Goal: Find specific page/section: Find specific page/section

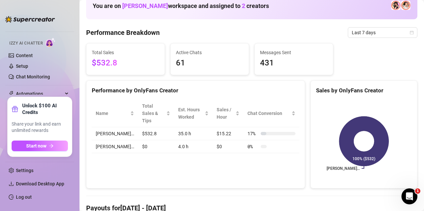
scroll to position [17, 0]
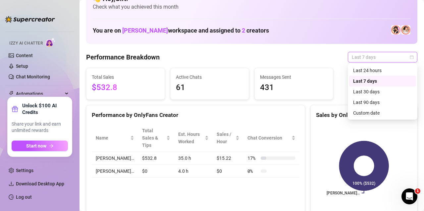
click at [388, 57] on span "Last 7 days" at bounding box center [383, 57] width 62 height 10
click at [378, 114] on div "Custom date" at bounding box center [382, 112] width 59 height 7
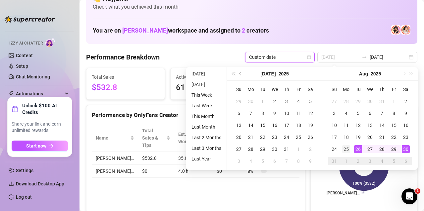
type input "2025-08-25"
click at [347, 150] on div "25" at bounding box center [347, 149] width 8 height 8
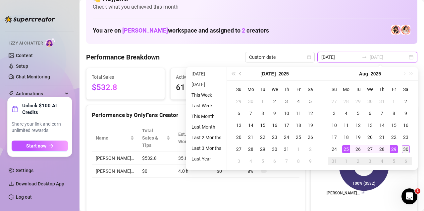
type input "2025-08-30"
click at [403, 150] on div "30" at bounding box center [406, 149] width 8 height 8
type input "2025-08-25"
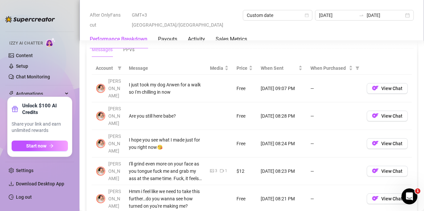
scroll to position [617, 0]
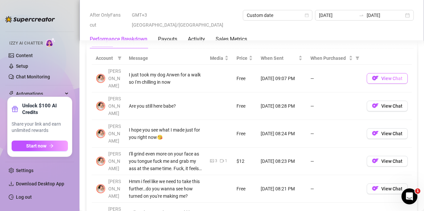
click at [382, 76] on span "View Chat" at bounding box center [392, 78] width 21 height 5
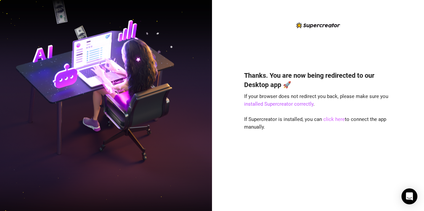
click at [328, 120] on link "click here" at bounding box center [335, 119] width 22 height 6
click at [336, 118] on link "click here" at bounding box center [335, 119] width 22 height 6
click at [328, 120] on link "click here" at bounding box center [335, 119] width 22 height 6
click at [331, 118] on link "click here" at bounding box center [335, 119] width 22 height 6
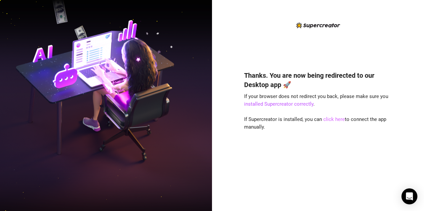
click at [339, 118] on link "click here" at bounding box center [335, 119] width 22 height 6
click at [334, 142] on div "Thanks. You are now being redirected to our Desktop app 🚀 If your browser does …" at bounding box center [318, 131] width 148 height 138
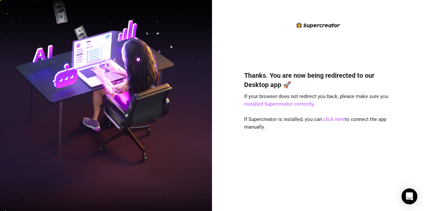
click at [374, 38] on div "Thanks. You are now being redirected to our Desktop app 🚀 If your browser does …" at bounding box center [318, 110] width 148 height 179
